Goal: Information Seeking & Learning: Check status

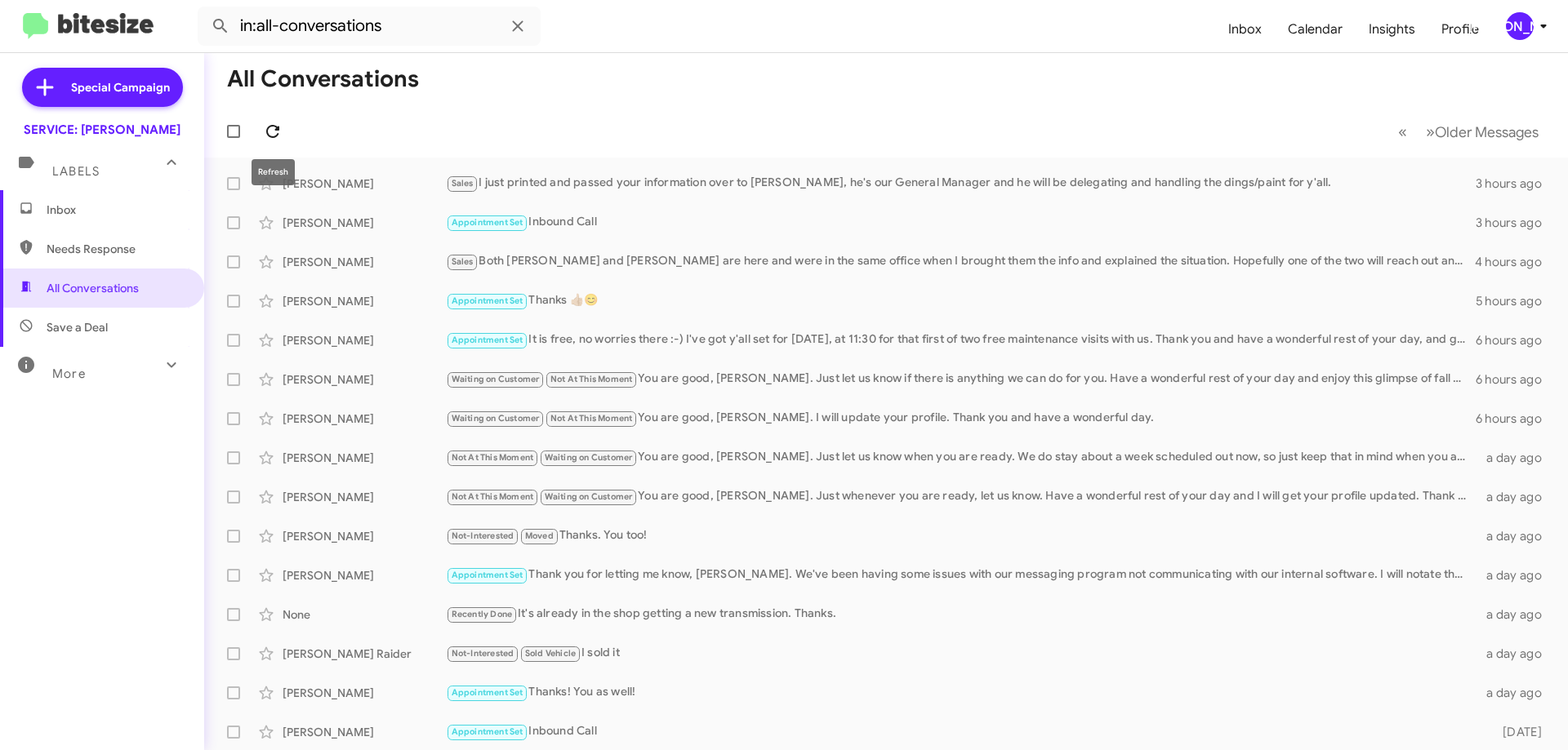
click at [279, 140] on icon at bounding box center [273, 132] width 20 height 20
click at [268, 136] on icon at bounding box center [273, 132] width 13 height 13
click at [58, 195] on span "Inbox" at bounding box center [102, 210] width 204 height 40
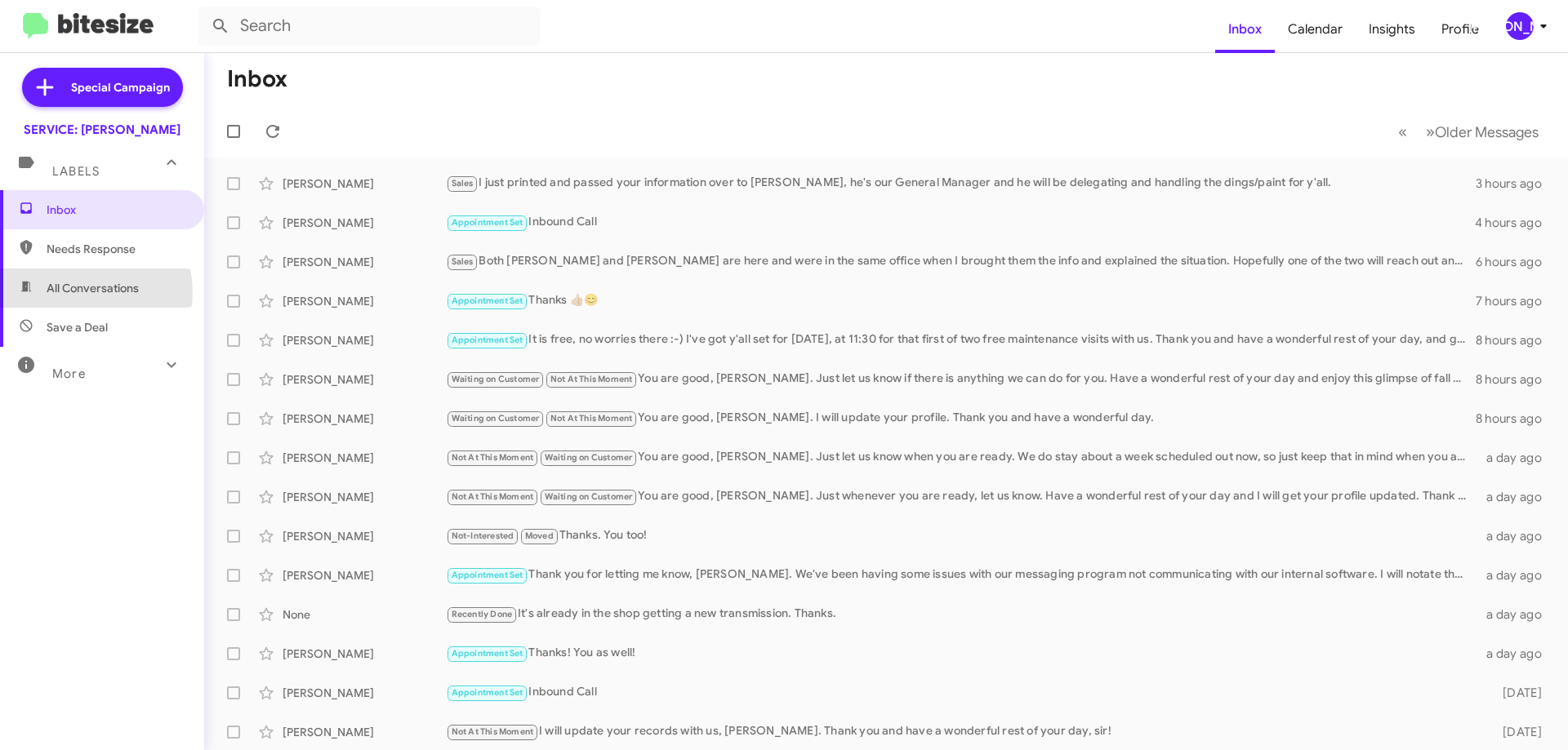
click at [78, 292] on span "All Conversations" at bounding box center [93, 288] width 92 height 16
type input "in:all-conversations"
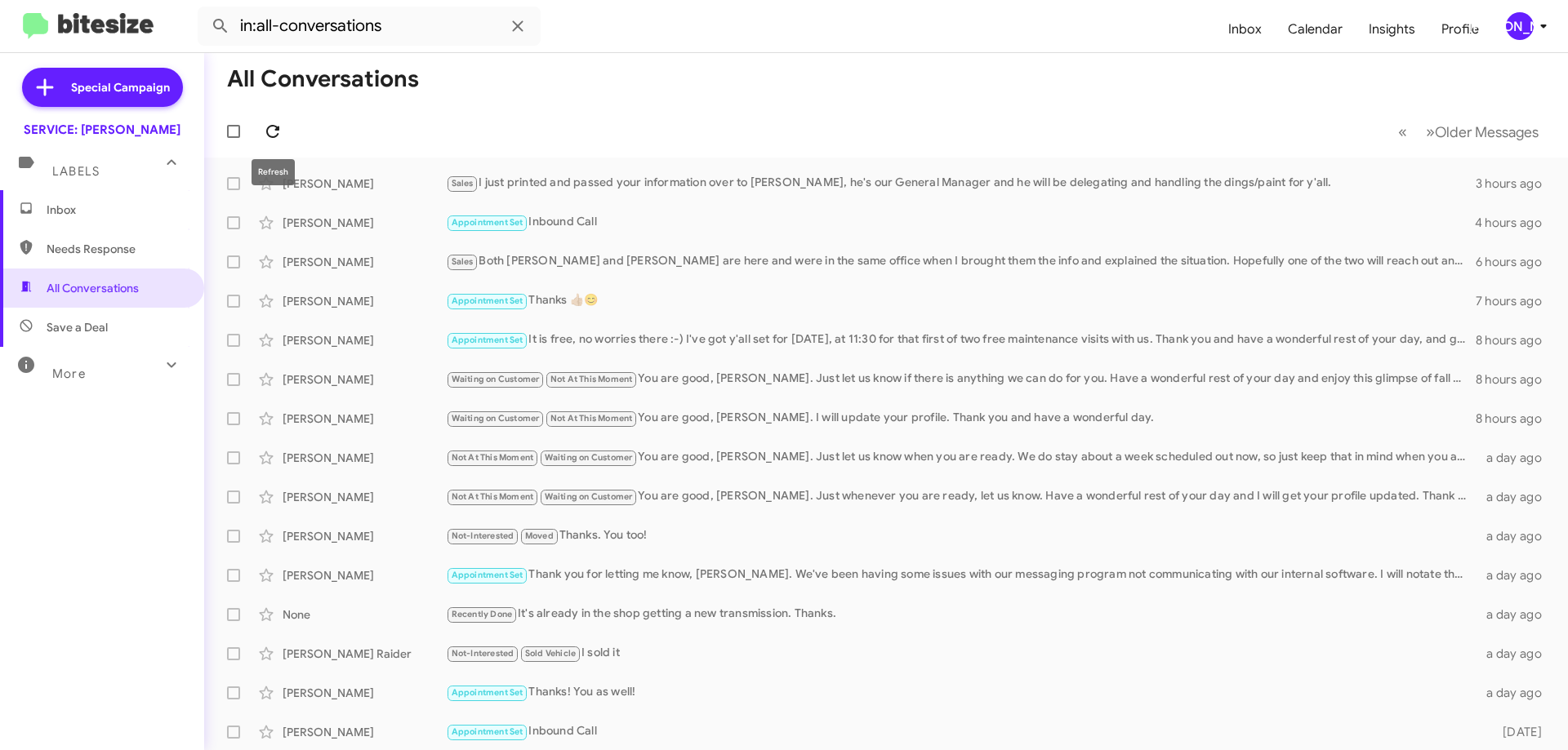
click at [275, 135] on icon at bounding box center [273, 132] width 20 height 20
